Goal: Task Accomplishment & Management: Manage account settings

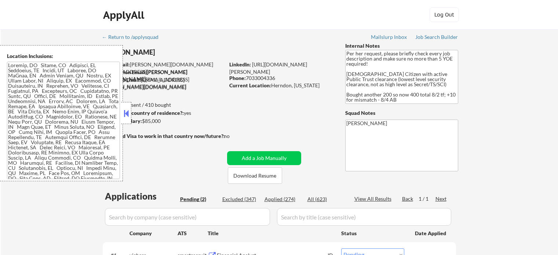
select select ""pending""
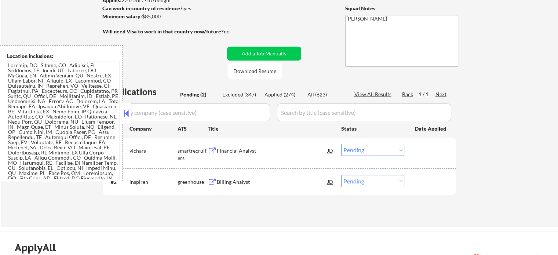
scroll to position [110, 0]
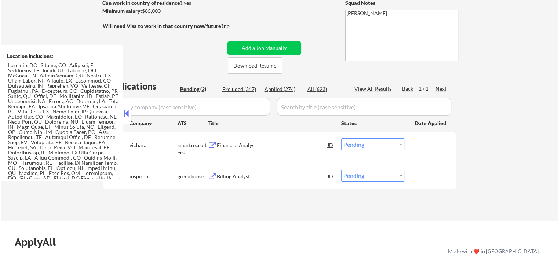
click at [229, 144] on div "Financial Analyst" at bounding box center [272, 145] width 111 height 7
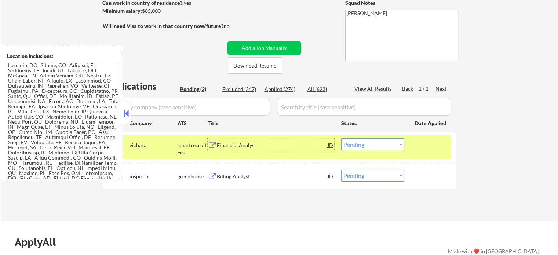
click at [223, 174] on div "Billing Analyst" at bounding box center [272, 176] width 111 height 7
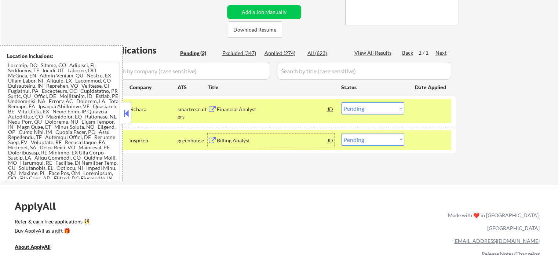
scroll to position [183, 0]
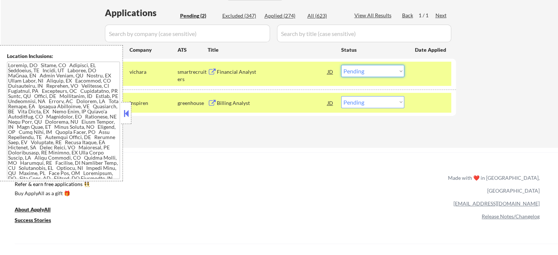
click at [365, 70] on select "Choose an option... Pending Applied Excluded (Questions) Excluded (Expired) Exc…" at bounding box center [372, 71] width 63 height 12
click at [341, 65] on select "Choose an option... Pending Applied Excluded (Questions) Excluded (Expired) Exc…" at bounding box center [372, 71] width 63 height 12
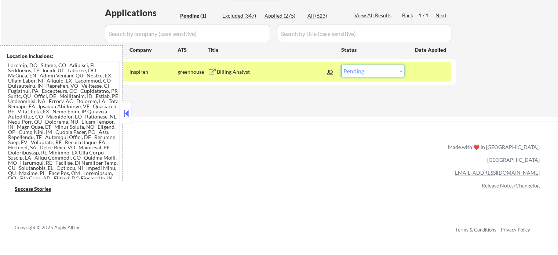
drag, startPoint x: 374, startPoint y: 71, endPoint x: 375, endPoint y: 76, distance: 5.6
click at [375, 71] on select "Choose an option... Pending Applied Excluded (Questions) Excluded (Expired) Exc…" at bounding box center [372, 71] width 63 height 12
select select ""applied""
click at [341, 65] on select "Choose an option... Pending Applied Excluded (Questions) Excluded (Expired) Exc…" at bounding box center [372, 71] width 63 height 12
click at [353, 94] on div "Applications Pending (1) Excluded (347) Applied (275) All (623) View All Result…" at bounding box center [279, 55] width 353 height 96
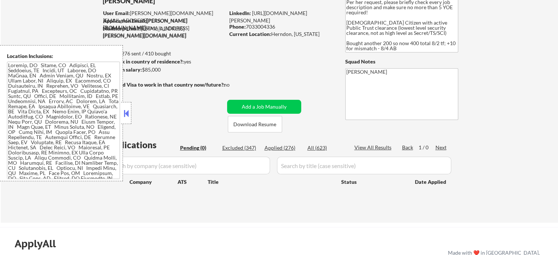
scroll to position [37, 0]
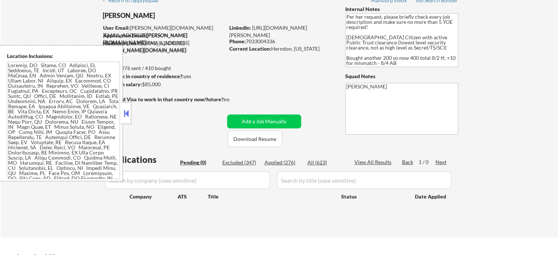
click at [278, 66] on div "← Return to /applysquad Mailslurp Inbox Job Search Builder [PERSON_NAME] User E…" at bounding box center [280, 112] width 366 height 239
click at [125, 121] on div at bounding box center [126, 113] width 10 height 22
